Goal: Information Seeking & Learning: Learn about a topic

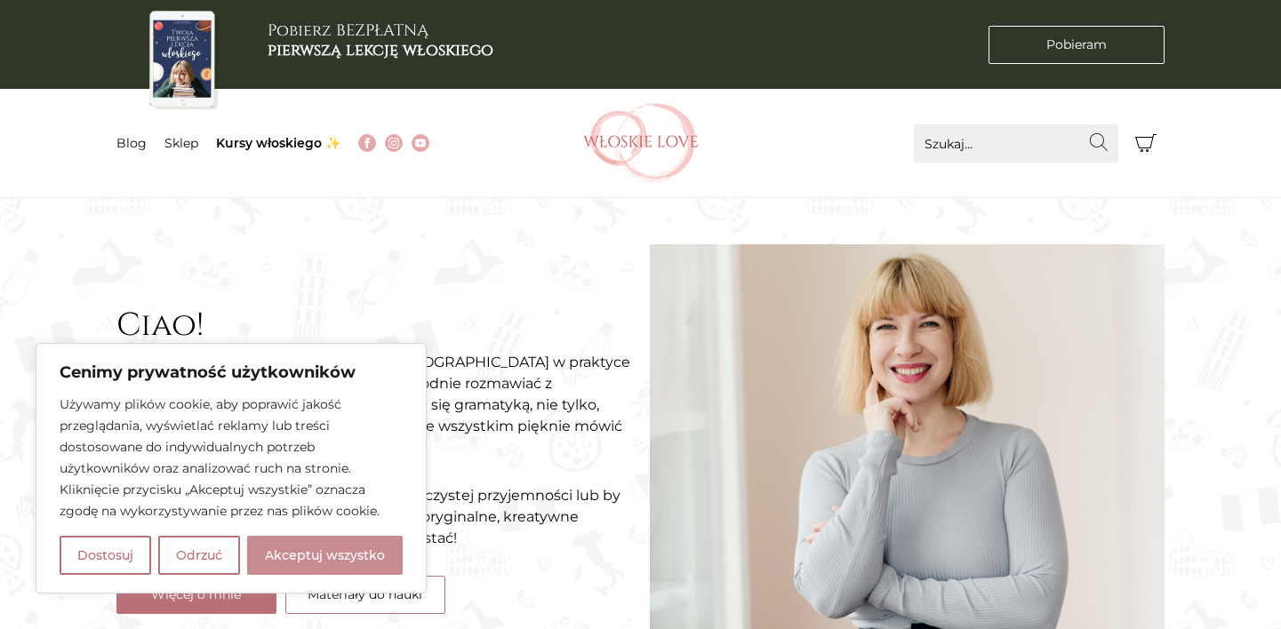
scroll to position [137, 0]
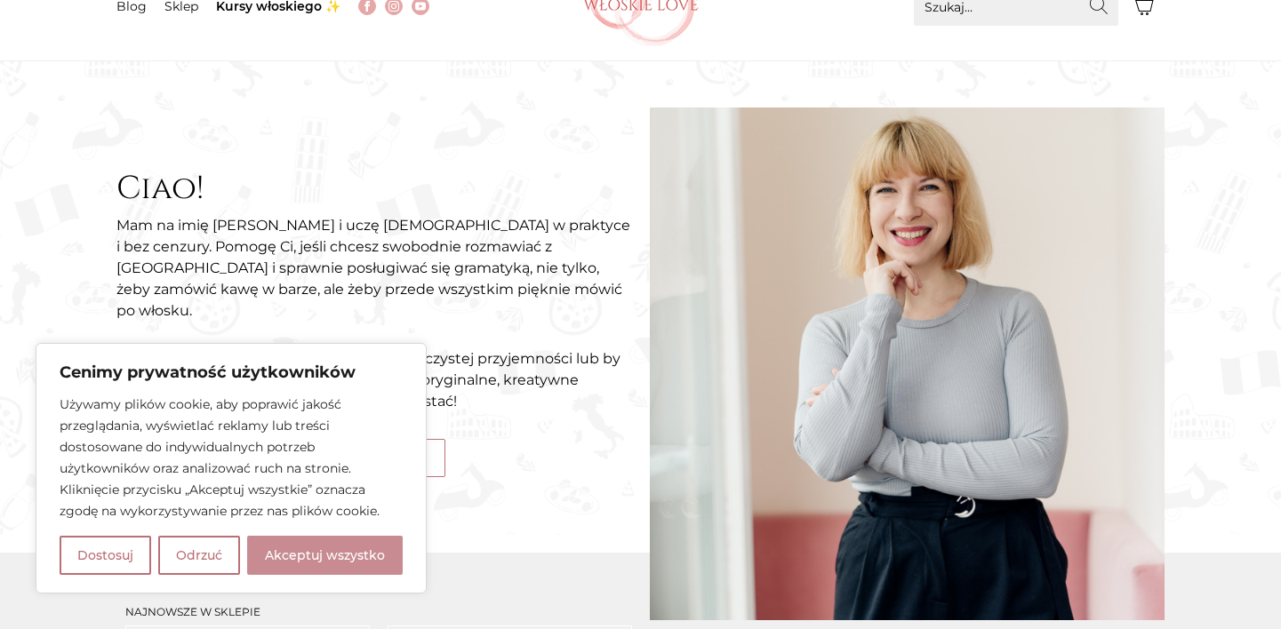
click at [369, 539] on button "Akceptuj wszystko" at bounding box center [325, 555] width 156 height 39
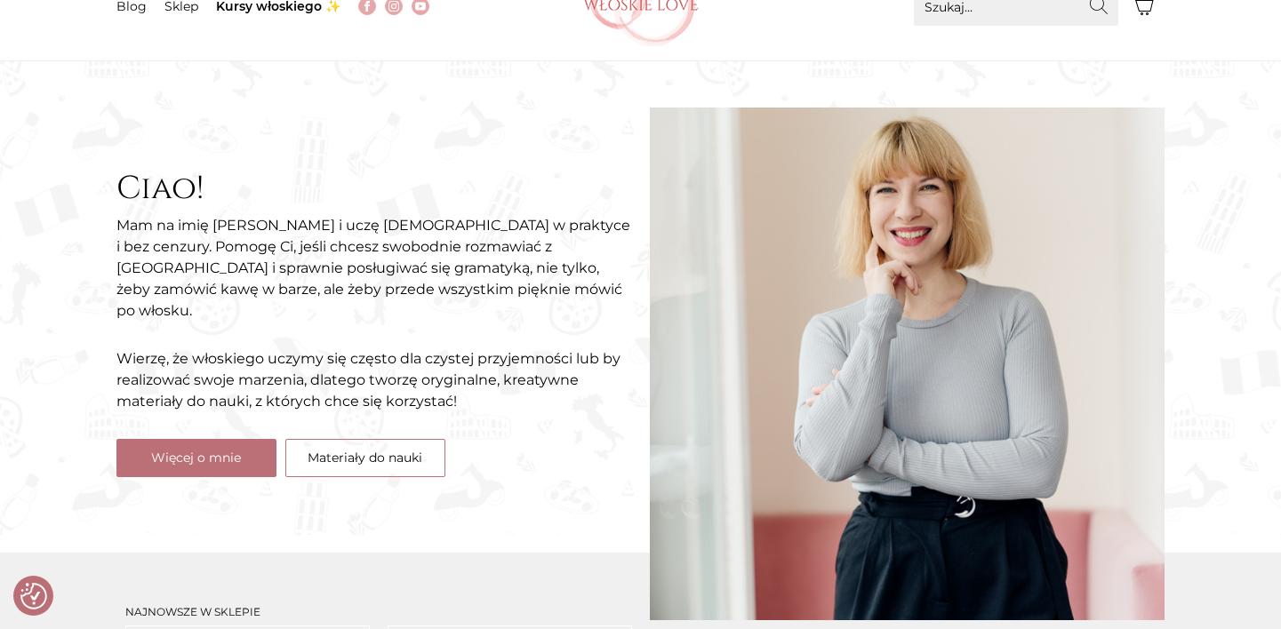
checkbox input "true"
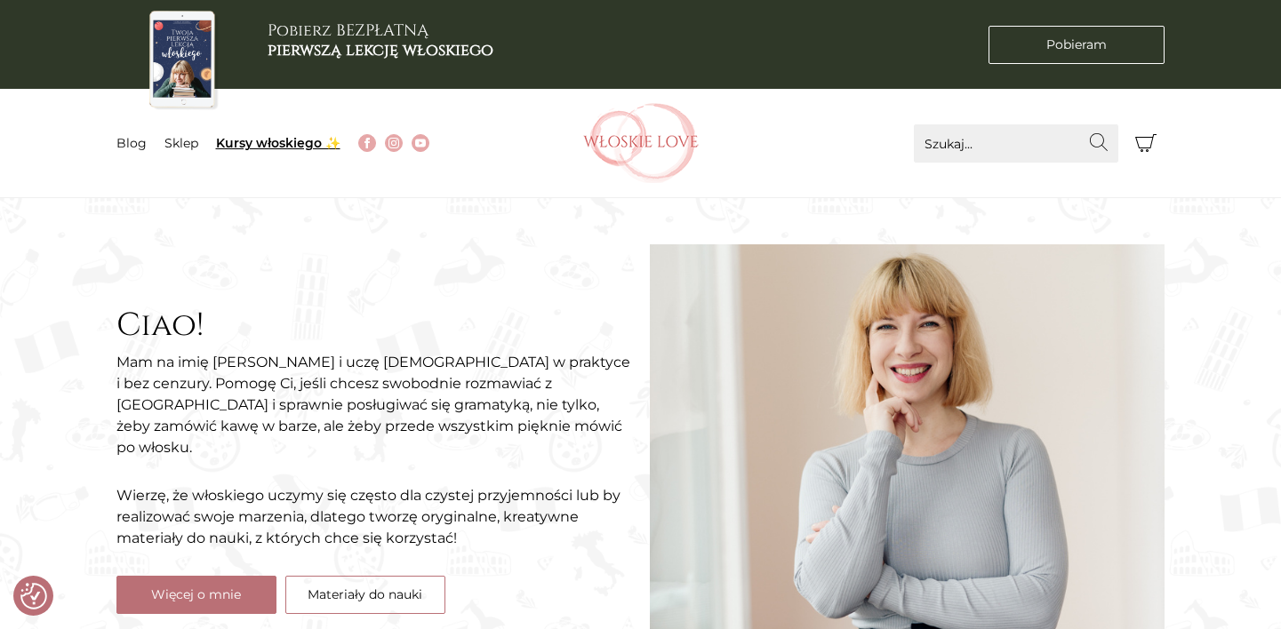
click at [276, 145] on link "Kursy włoskiego ✨" at bounding box center [278, 143] width 124 height 16
click at [331, 576] on link "Materiały do nauki" at bounding box center [365, 595] width 160 height 38
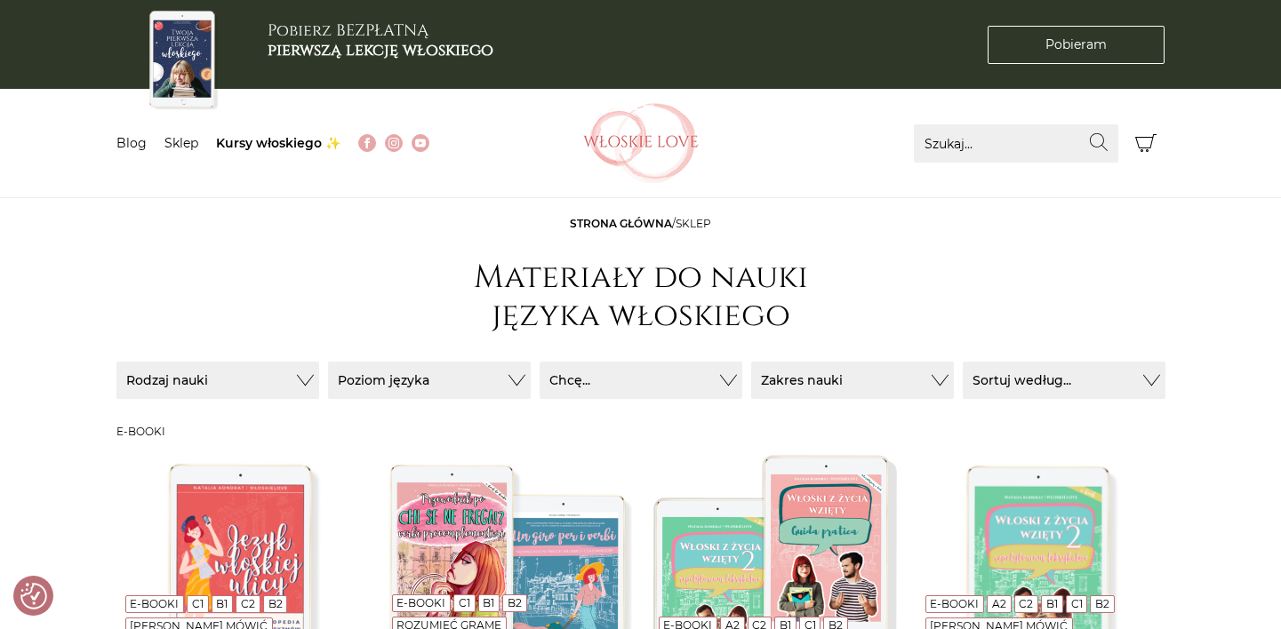
click at [319, 389] on button "Chcę..." at bounding box center [217, 380] width 203 height 37
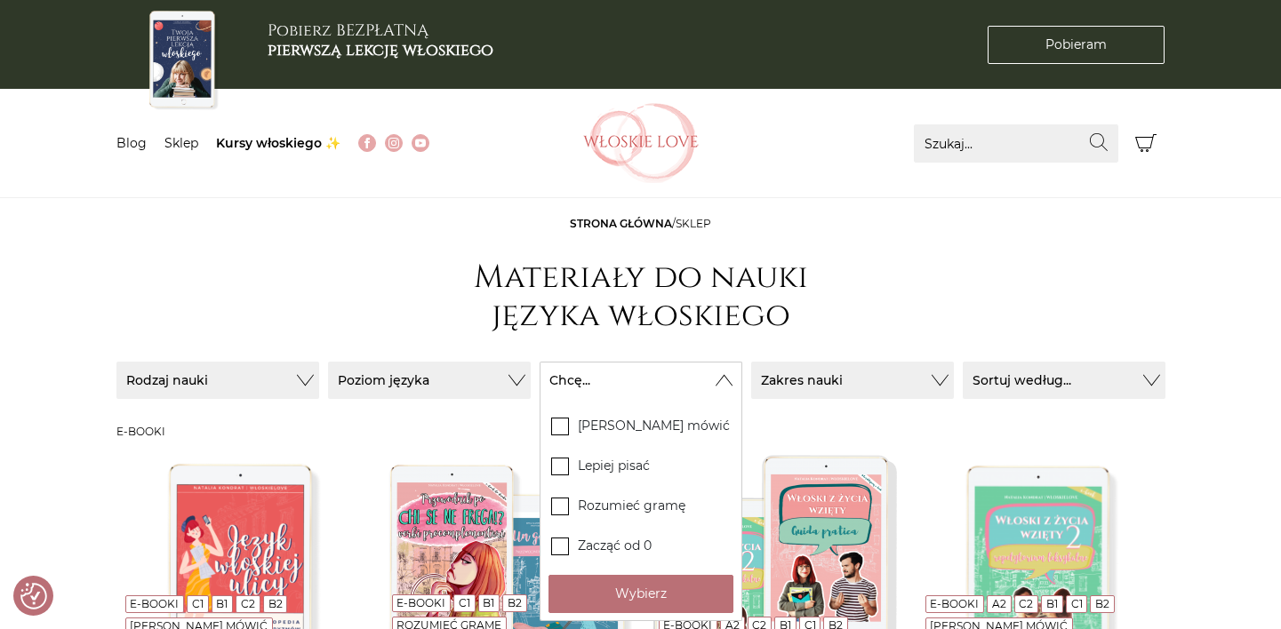
click at [728, 389] on button "Chcę..." at bounding box center [640, 380] width 203 height 37
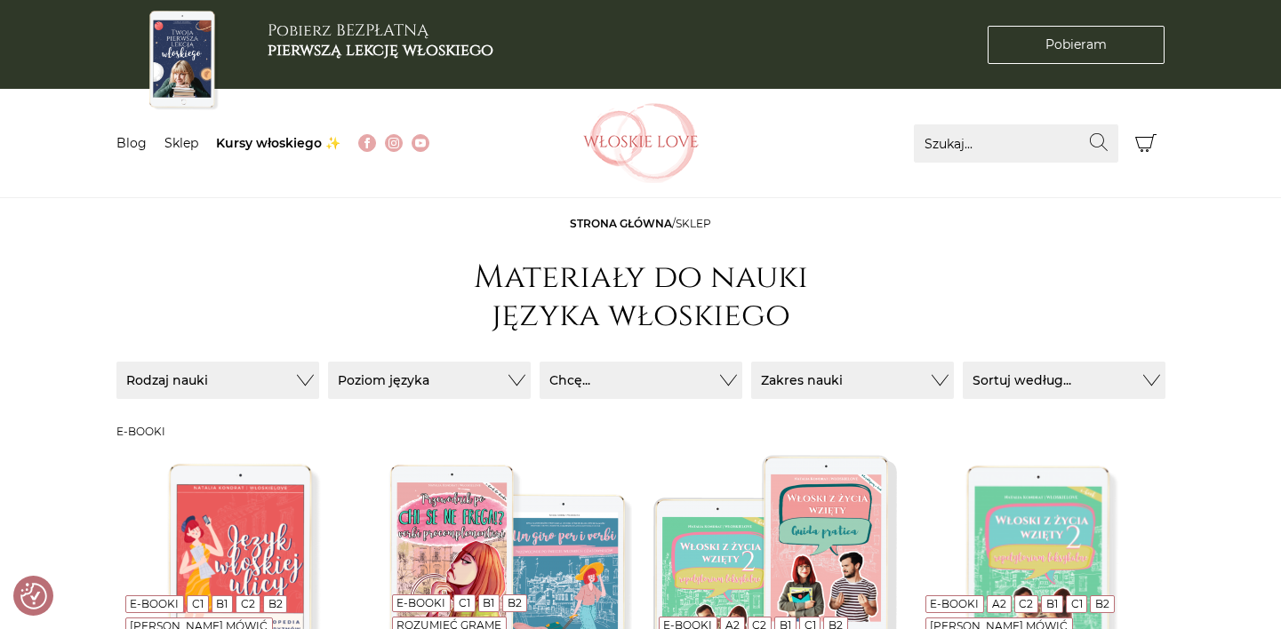
click at [989, 388] on button "Sortuj według..." at bounding box center [1064, 380] width 203 height 37
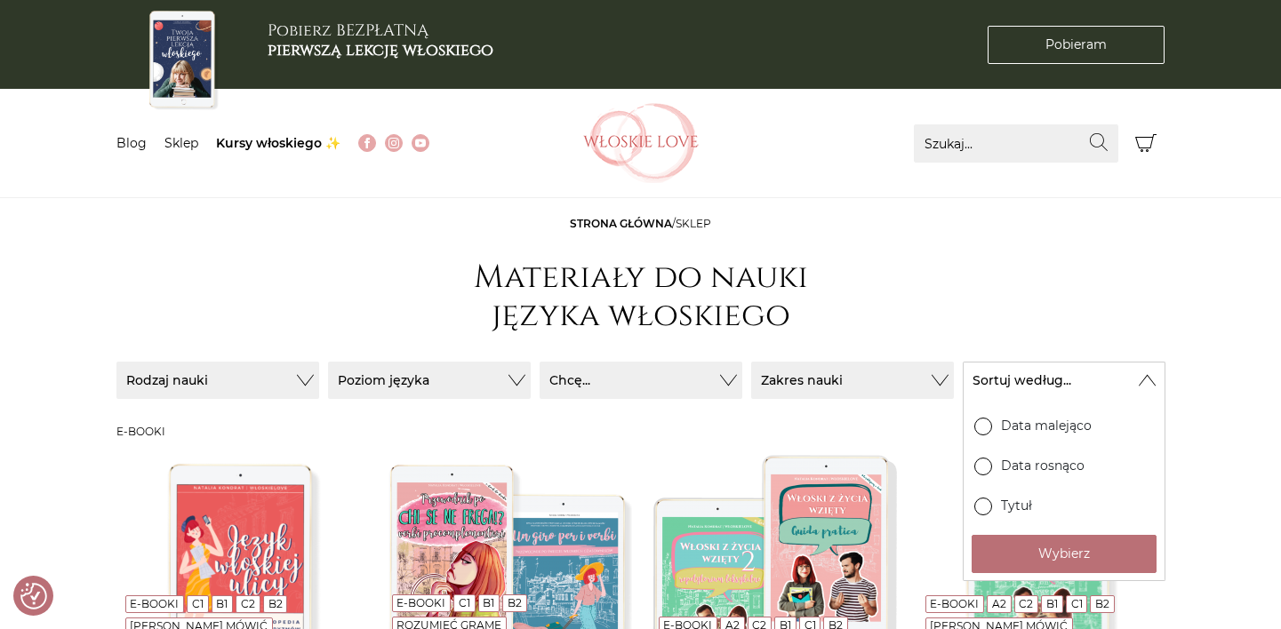
click at [989, 388] on button "Sortuj według..." at bounding box center [1064, 380] width 203 height 37
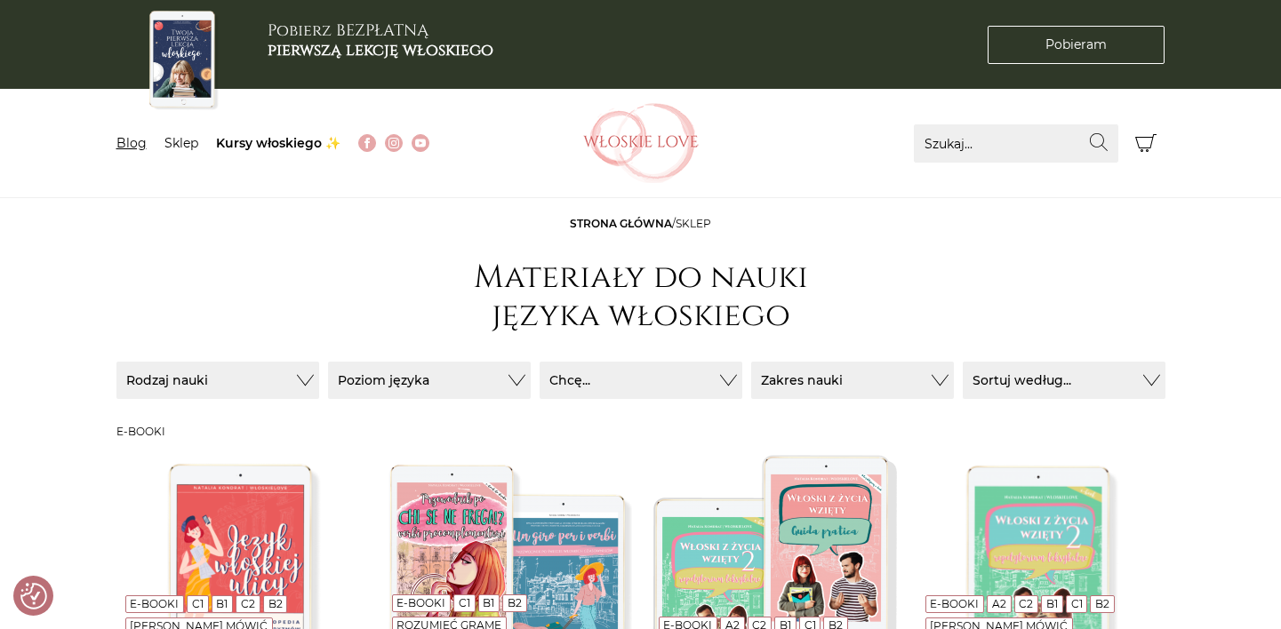
click at [124, 145] on link "Blog" at bounding box center [131, 143] width 30 height 16
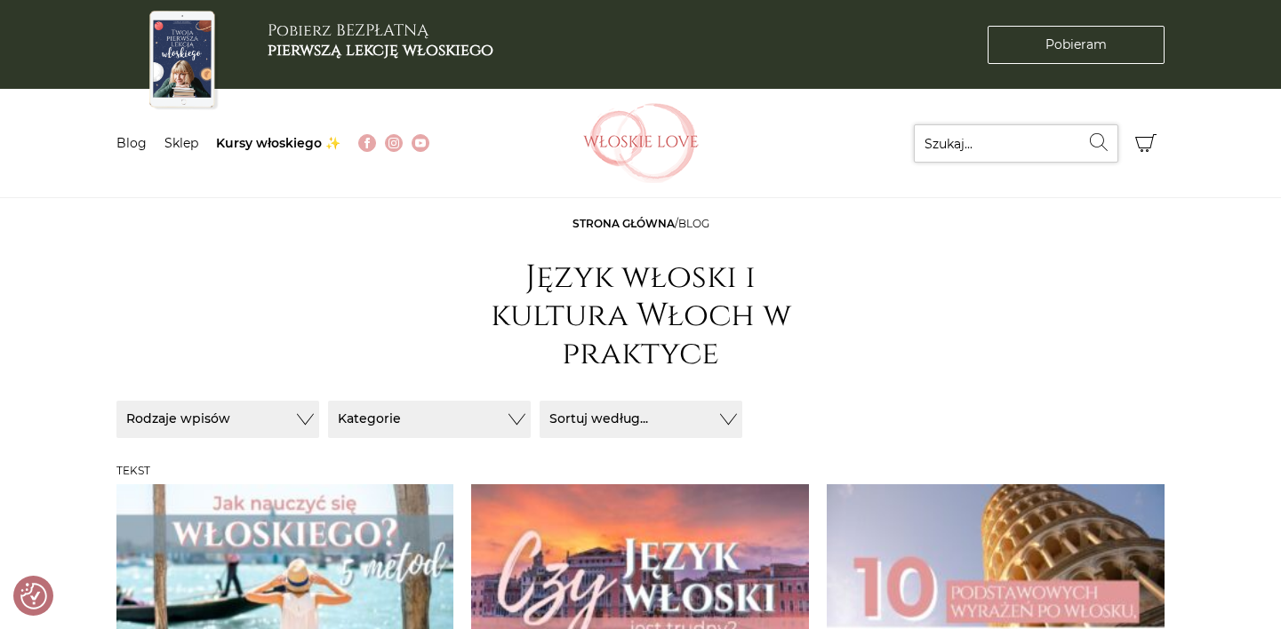
click at [1000, 142] on input "Szukaj..." at bounding box center [1016, 143] width 204 height 38
type input "podręcznik"
click at [1099, 141] on button "Wyszukaj" at bounding box center [1099, 142] width 38 height 36
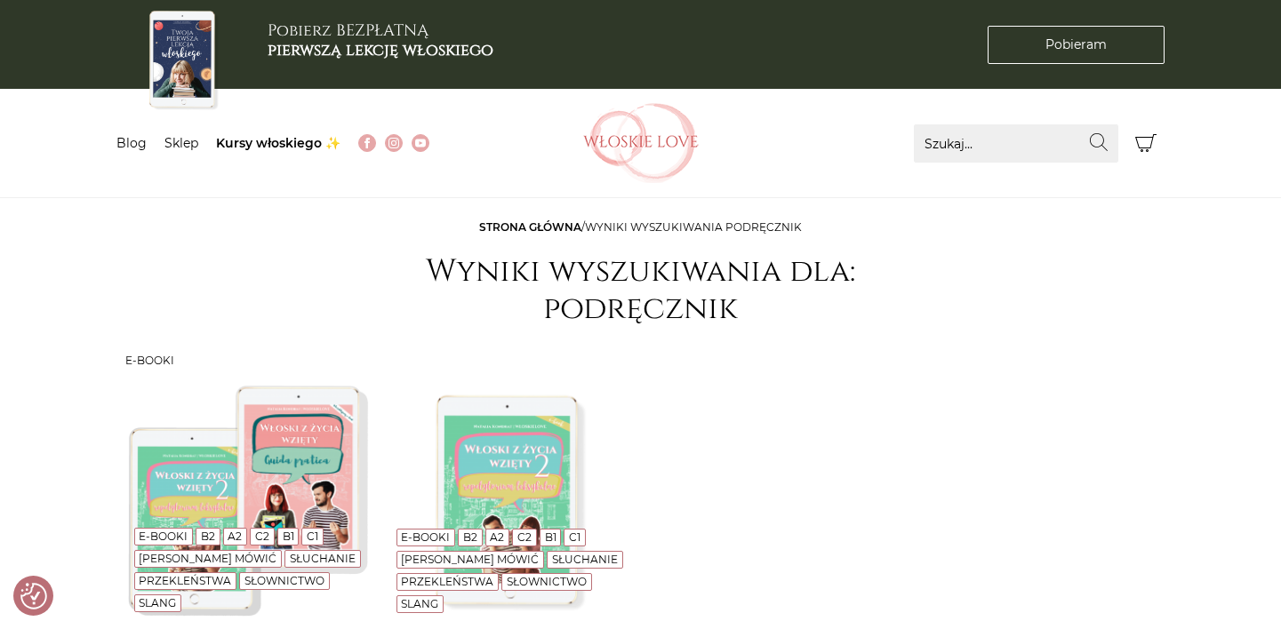
checkbox input "true"
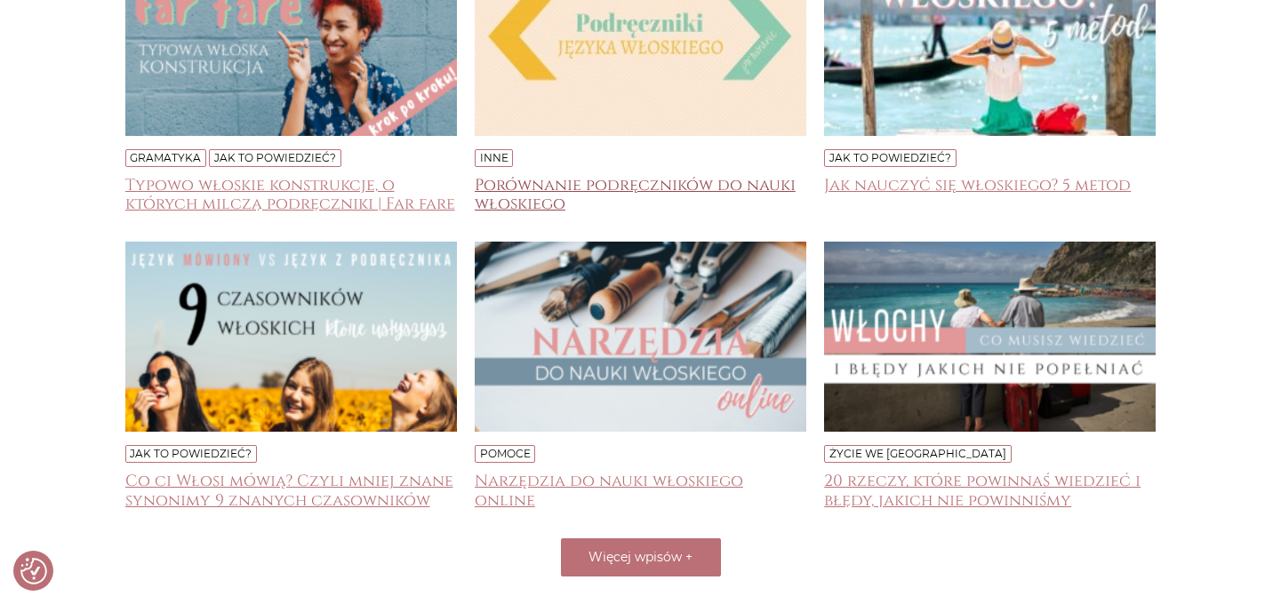
scroll to position [1083, 0]
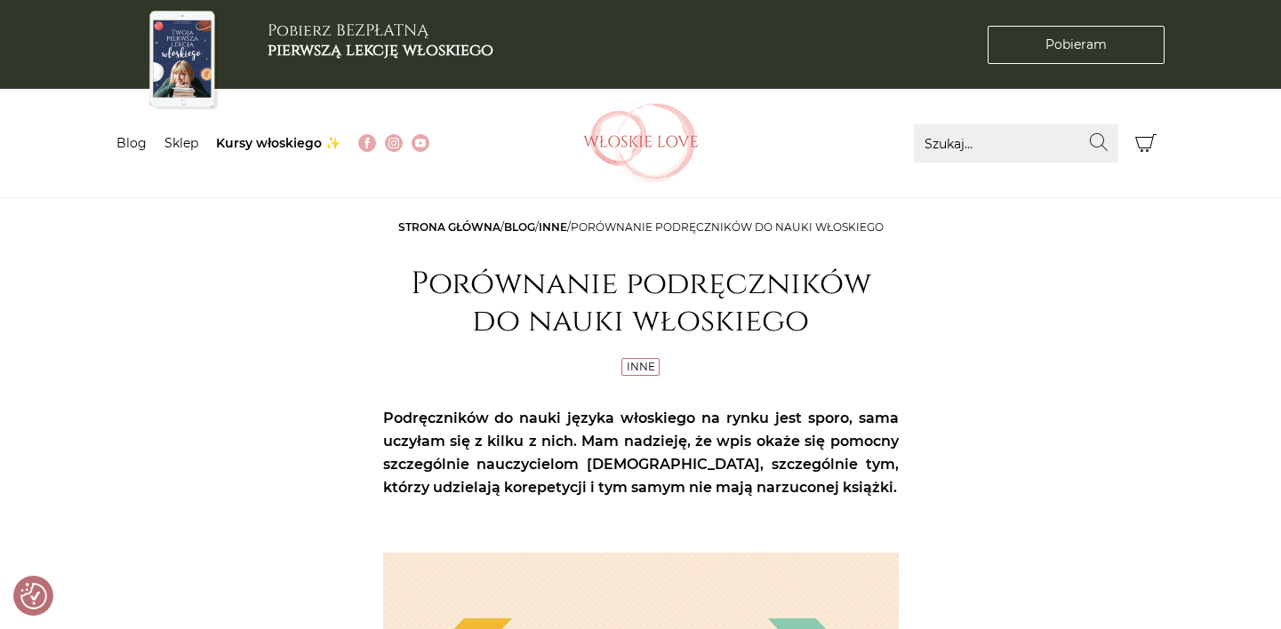
checkbox input "true"
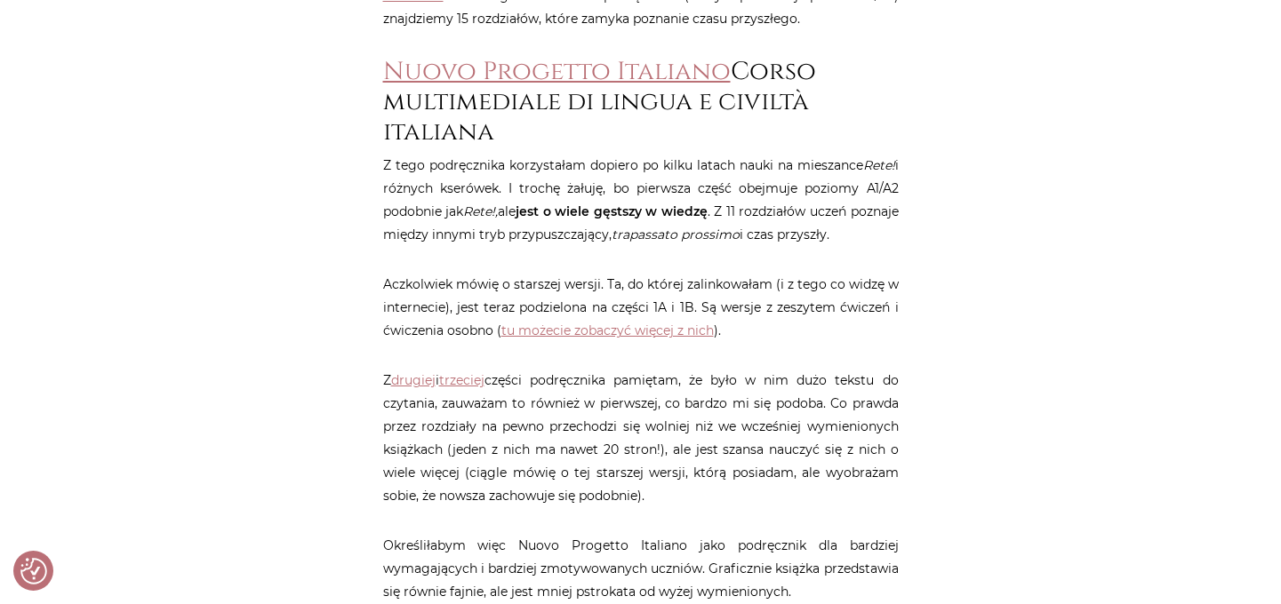
scroll to position [1791, 0]
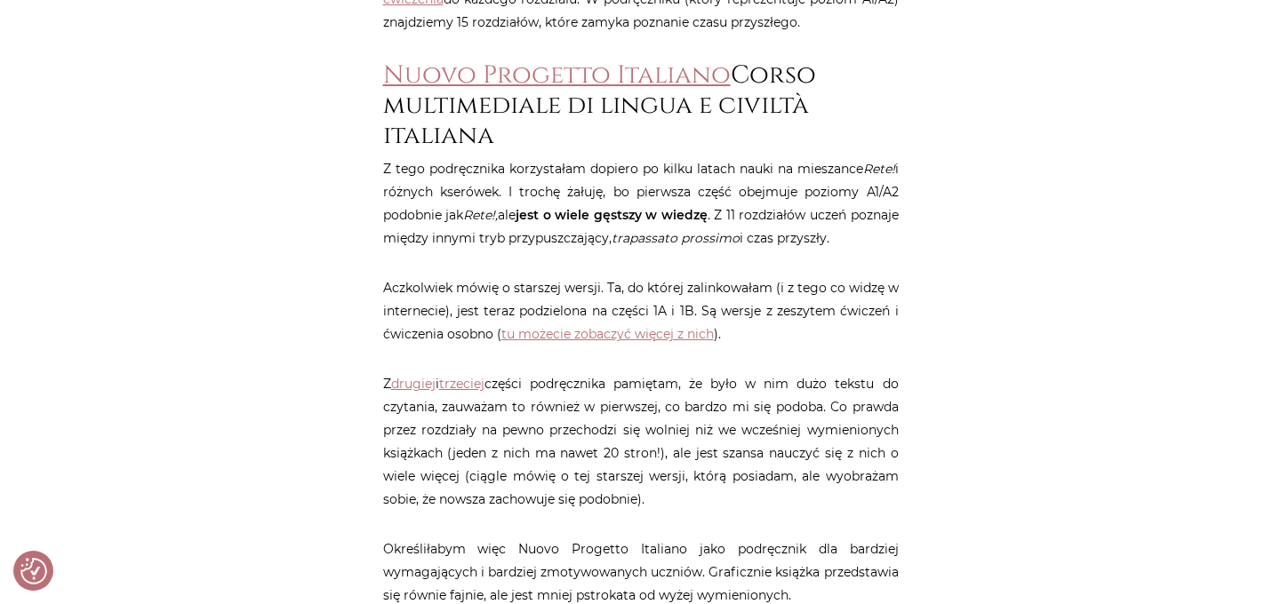
drag, startPoint x: 368, startPoint y: 63, endPoint x: 556, endPoint y: 131, distance: 200.2
click at [540, 94] on h2 "Nuovo Progetto Italiano Corso multimediale di lingua e civiltà italiana" at bounding box center [640, 105] width 515 height 90
click at [555, 71] on link "Nuovo Progetto Italiano" at bounding box center [557, 75] width 348 height 33
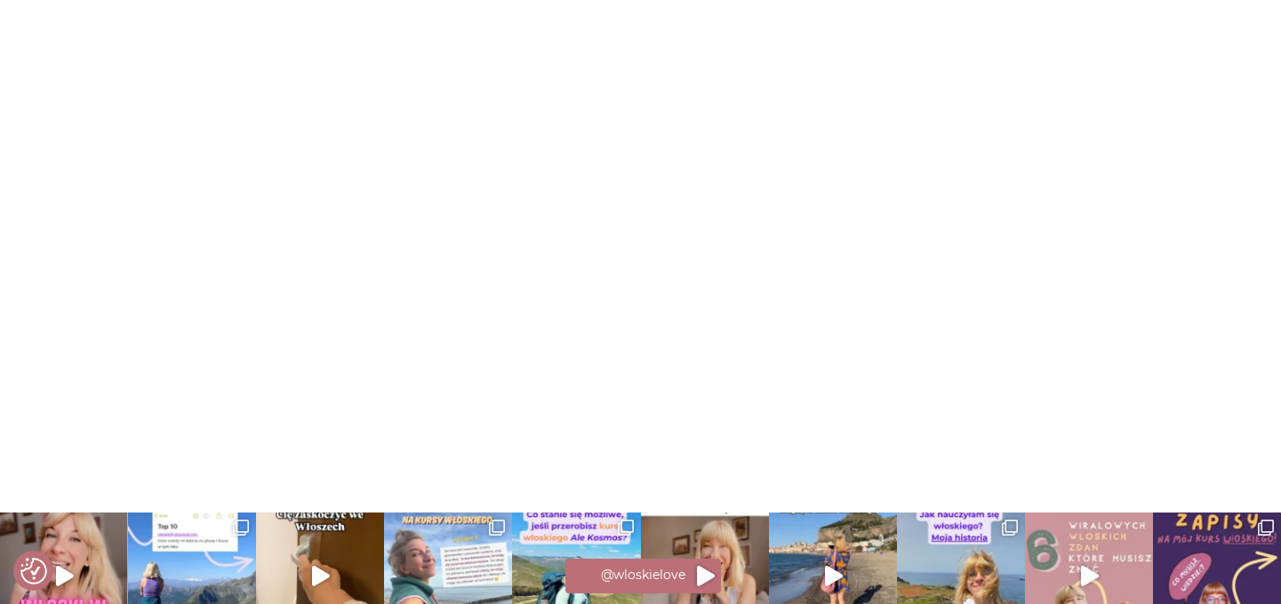
scroll to position [5253, 0]
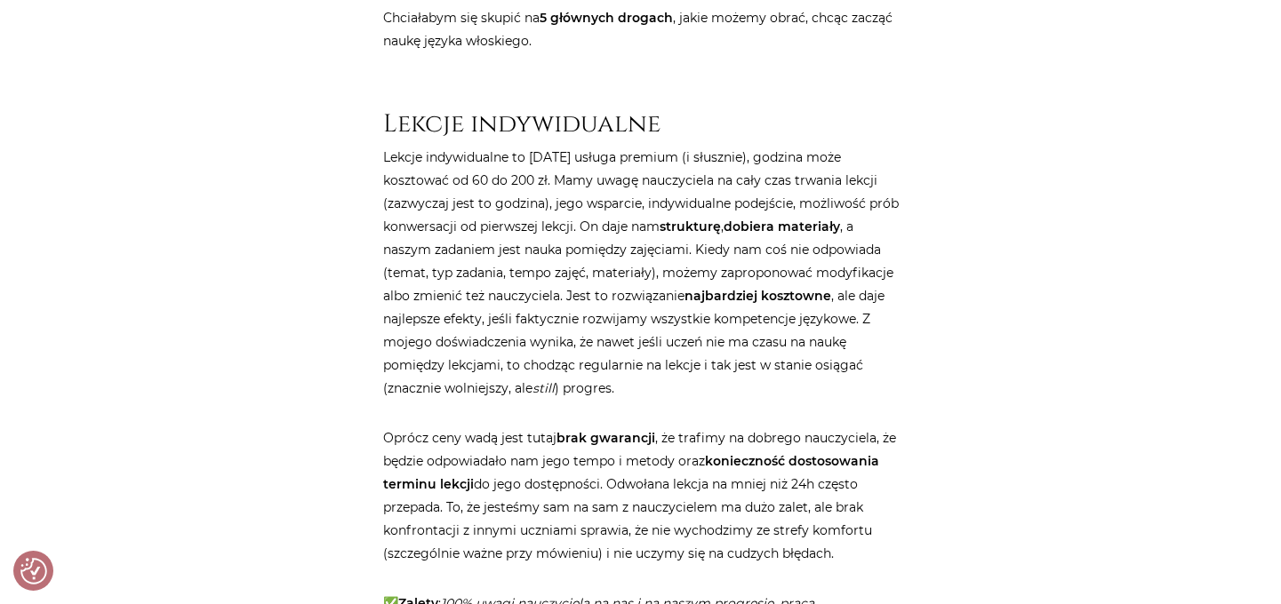
scroll to position [439, 0]
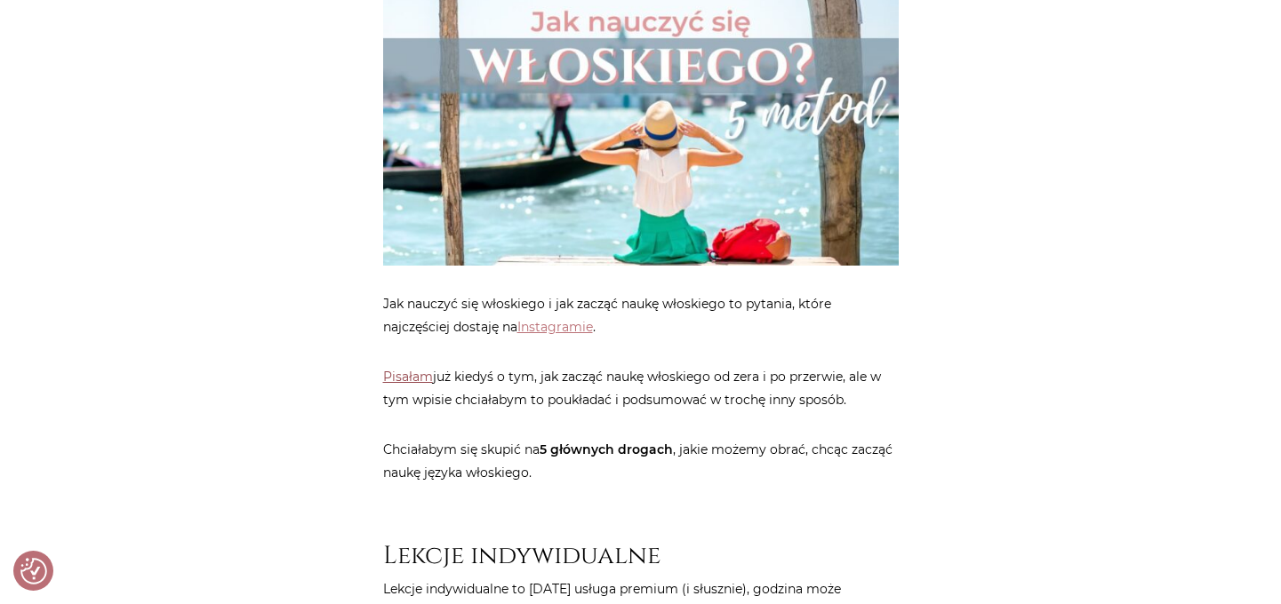
click at [420, 380] on link "Pisałam" at bounding box center [408, 377] width 50 height 16
